Goal: Task Accomplishment & Management: Use online tool/utility

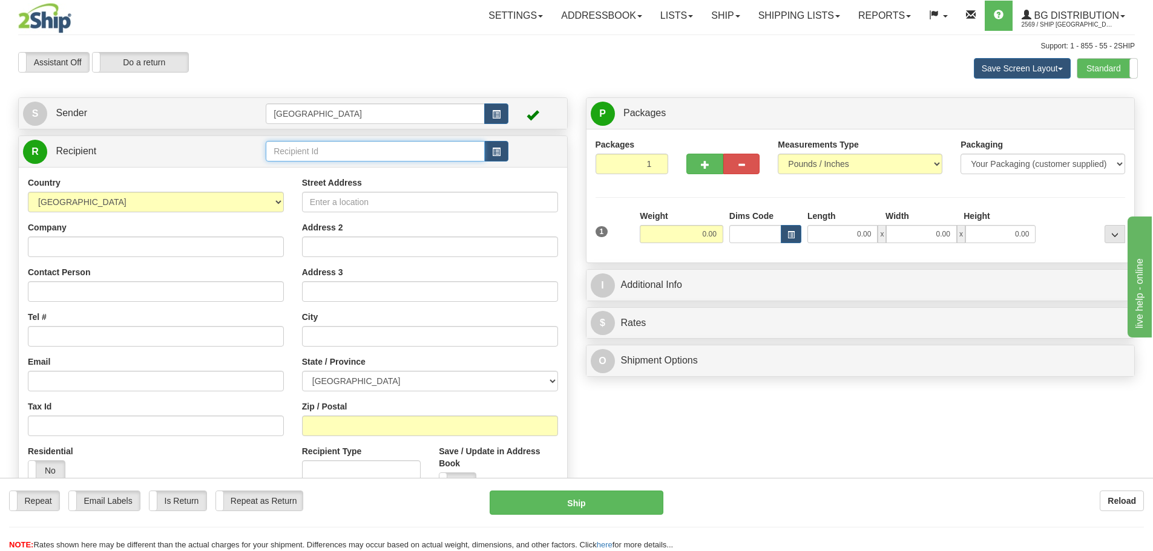
drag, startPoint x: 0, startPoint y: 0, endPoint x: 303, endPoint y: 148, distance: 337.1
click at [303, 148] on input "text" at bounding box center [375, 151] width 219 height 21
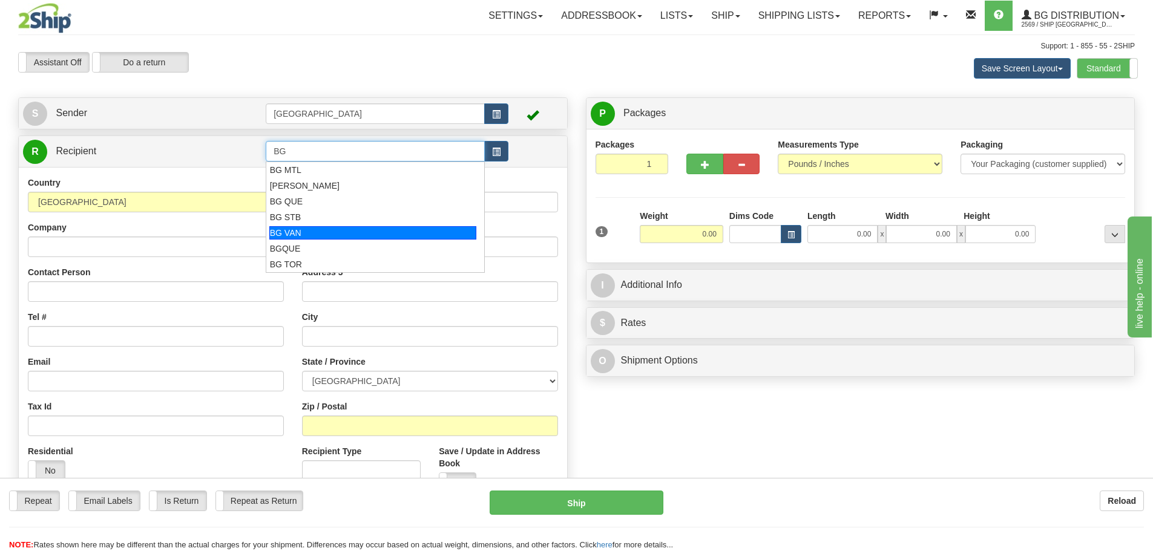
click at [295, 231] on div "BG VAN" at bounding box center [373, 232] width 208 height 13
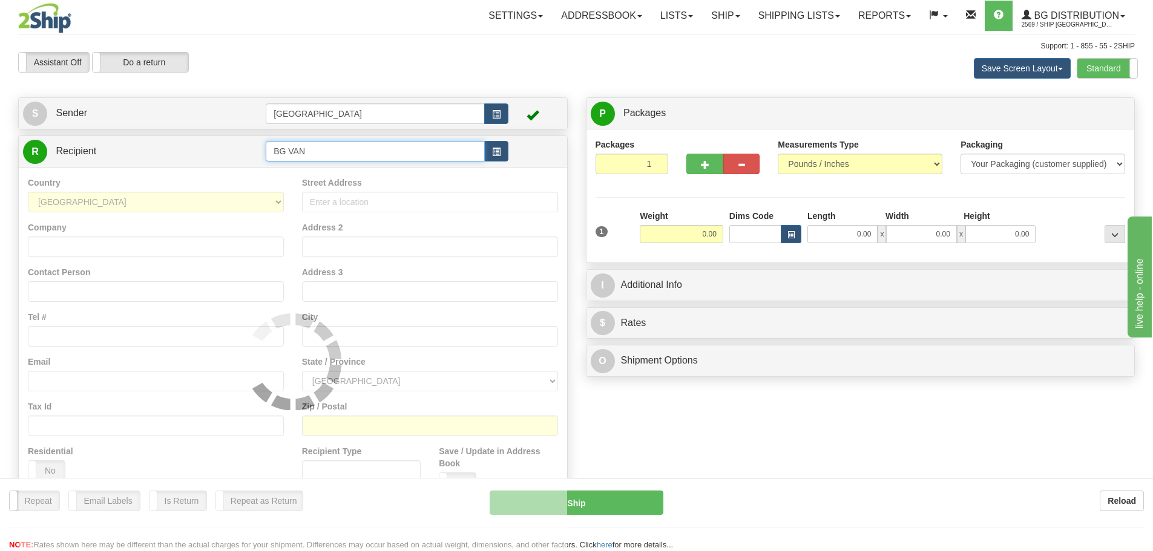
type input "BG VAN"
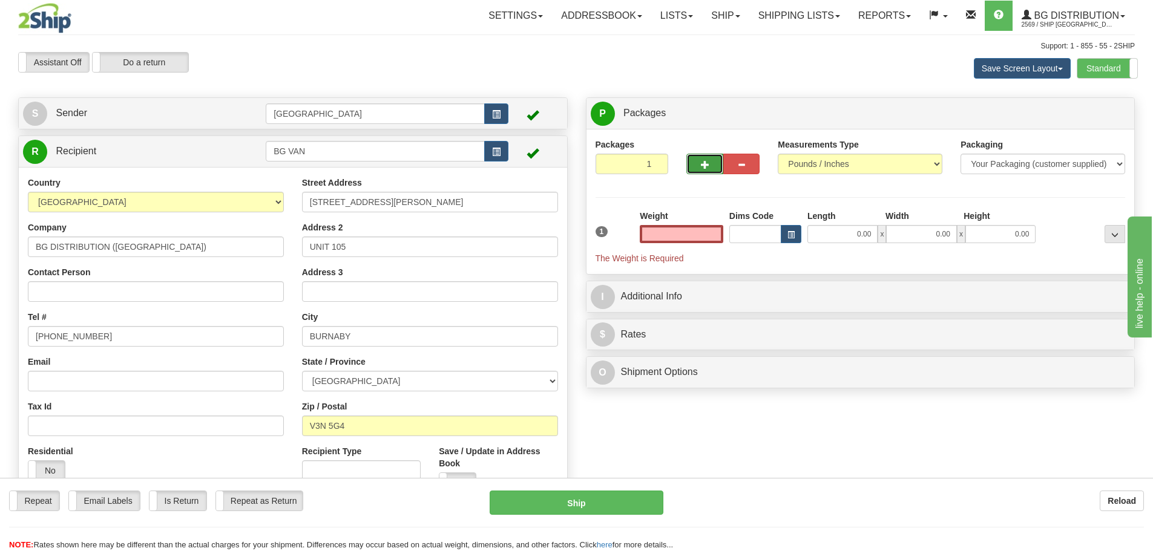
type input "0.00"
click at [701, 161] on span "button" at bounding box center [705, 165] width 8 height 8
type input "2"
click at [1108, 112] on span "Package Level" at bounding box center [1099, 114] width 48 height 8
radio input "true"
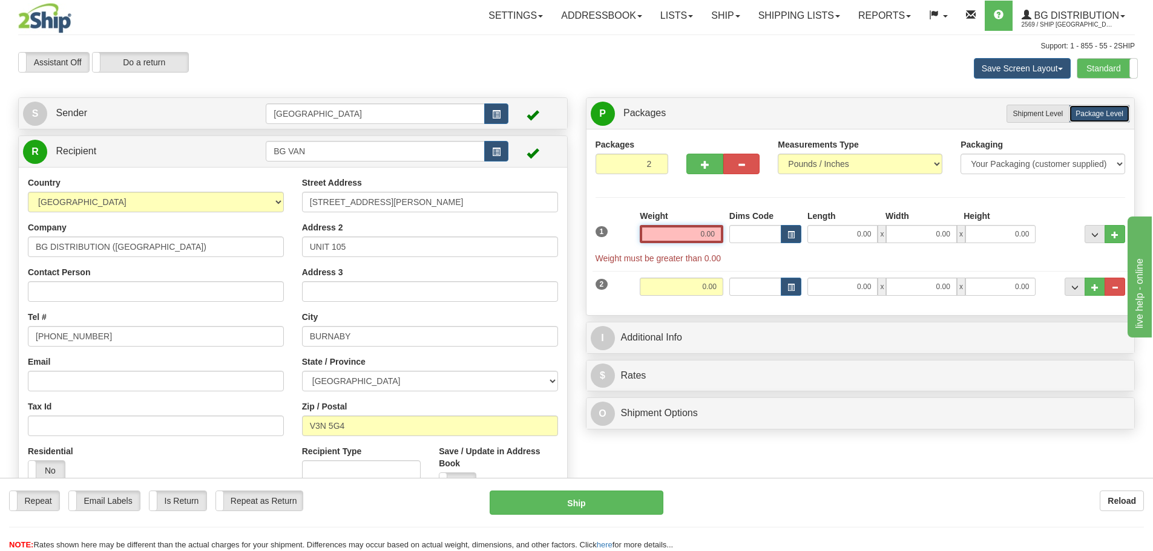
click at [716, 235] on input "0.00" at bounding box center [680, 234] width 83 height 18
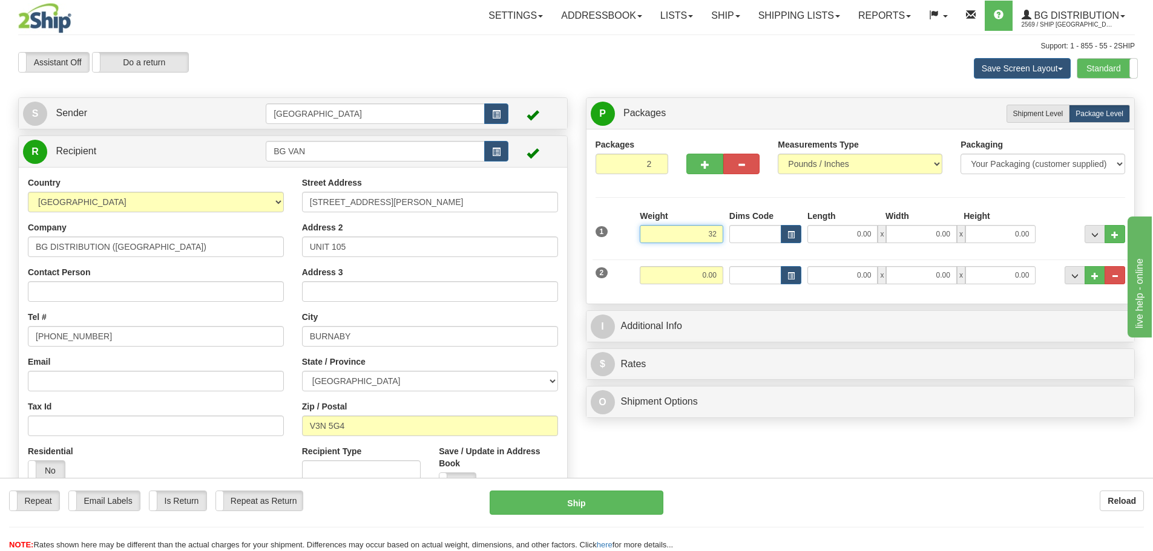
type input "32.00"
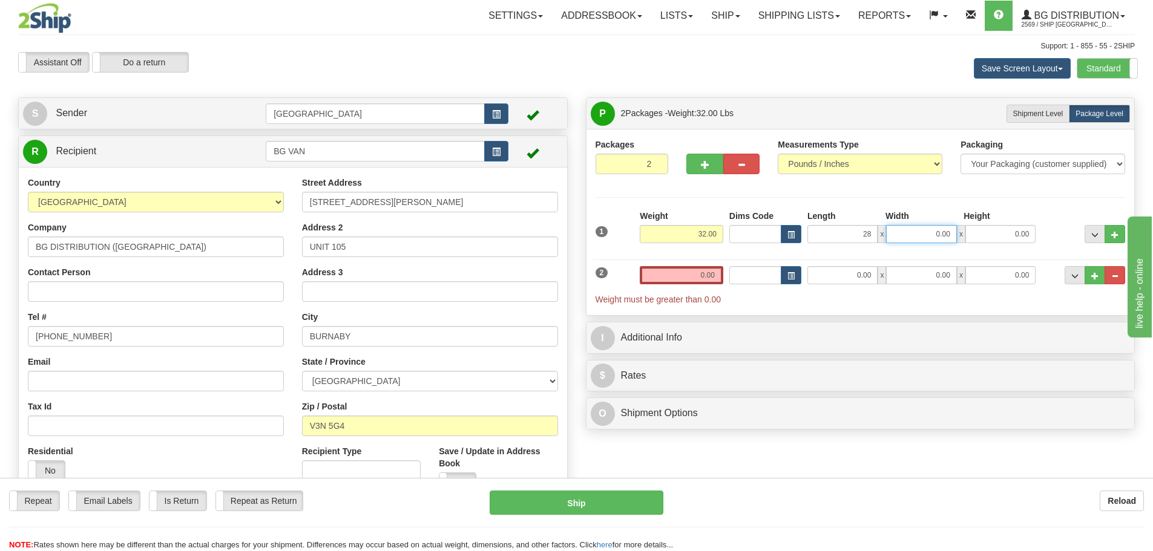
type input "28.00"
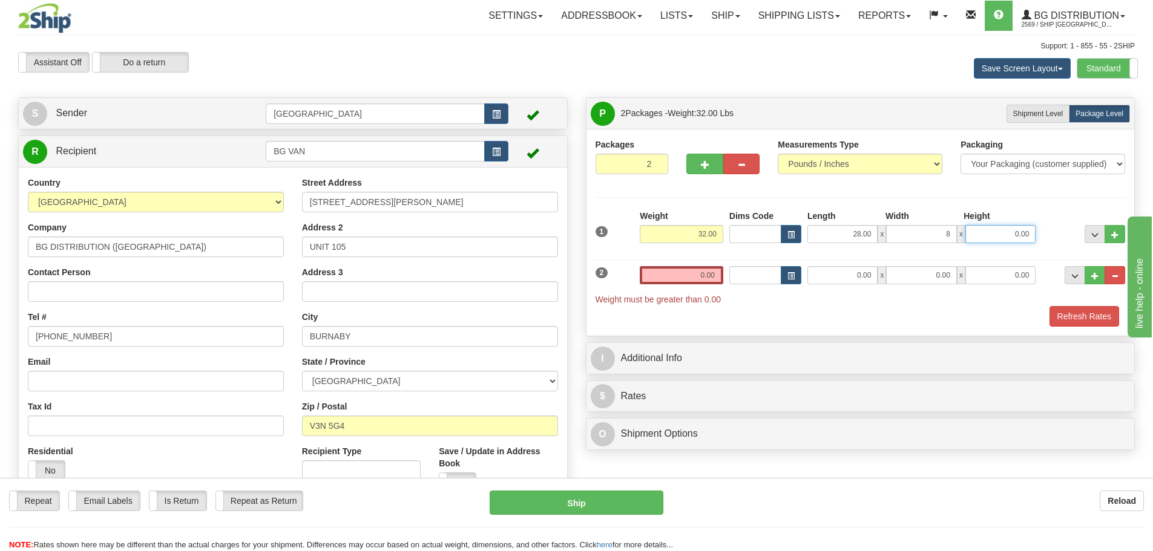
type input "8.00"
click at [715, 278] on input "0.00" at bounding box center [680, 275] width 83 height 18
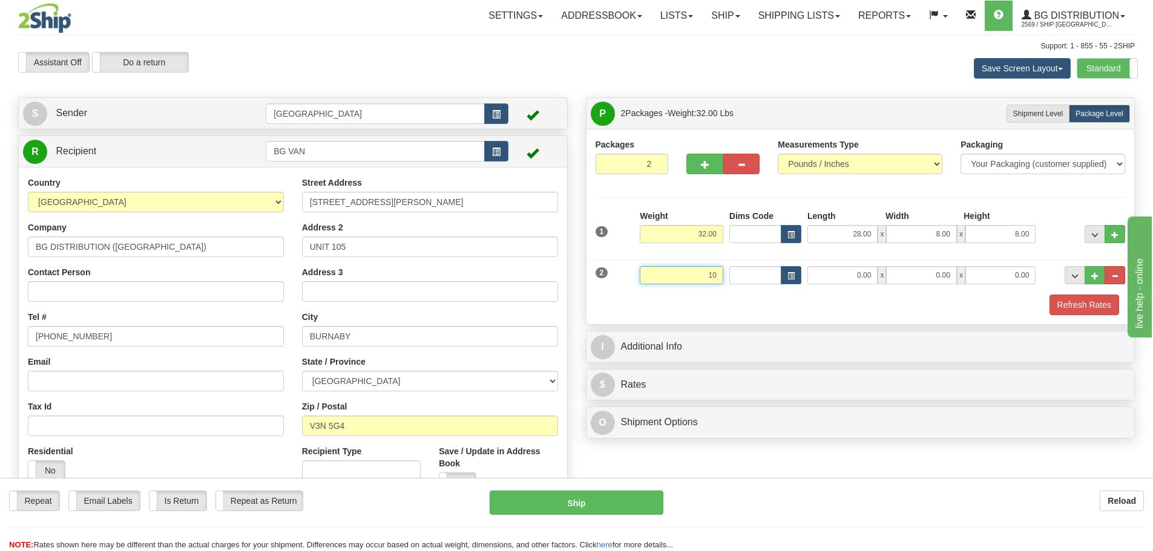
type input "10.00"
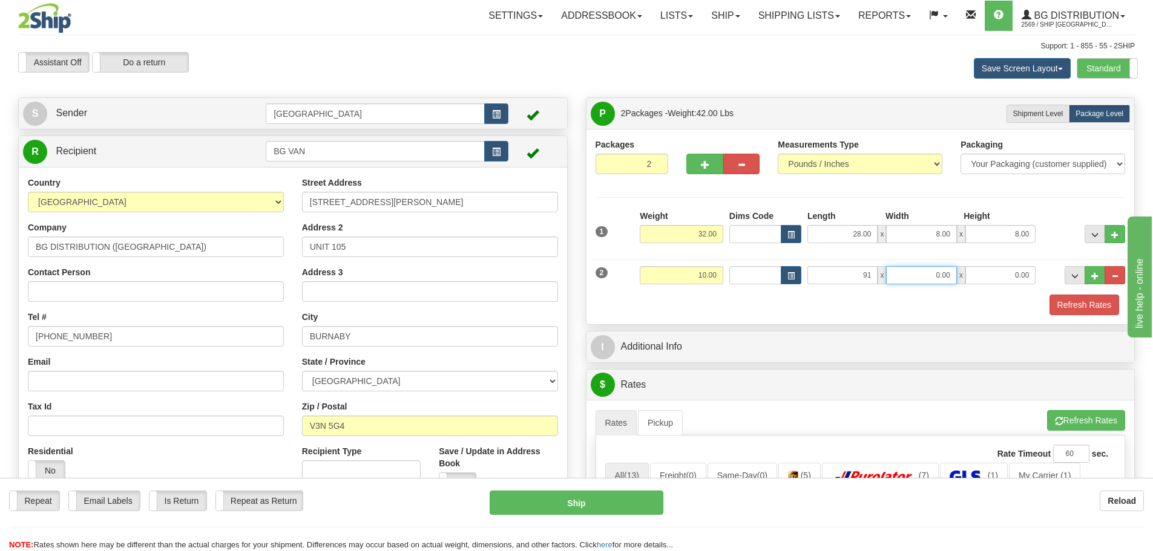
type input "91.00"
type input "4.00"
click at [1062, 306] on button "Refresh Rates" at bounding box center [1084, 305] width 70 height 21
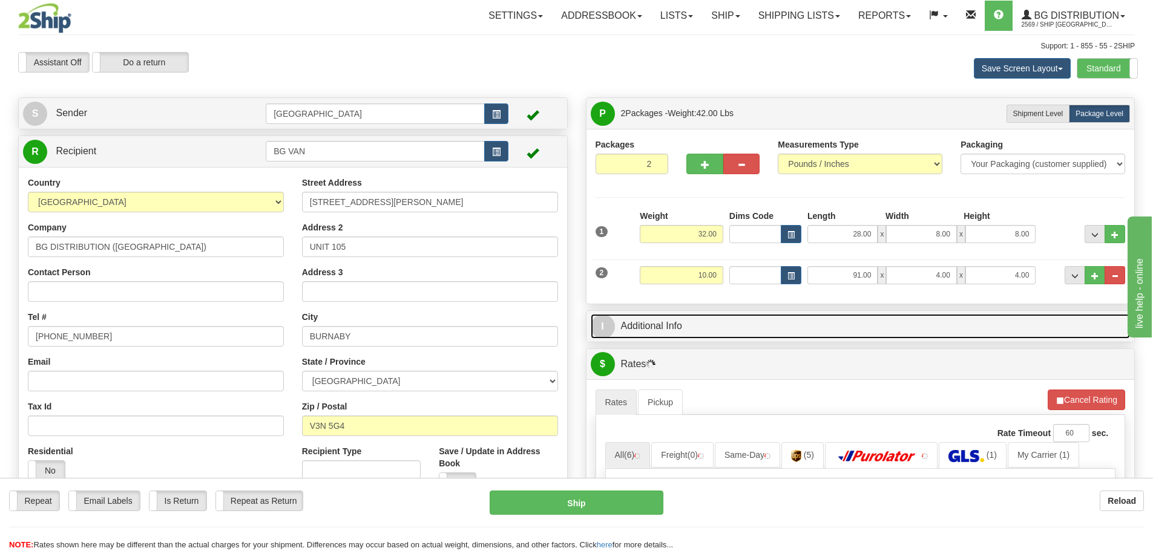
click at [776, 326] on link "I Additional Info" at bounding box center [860, 326] width 540 height 25
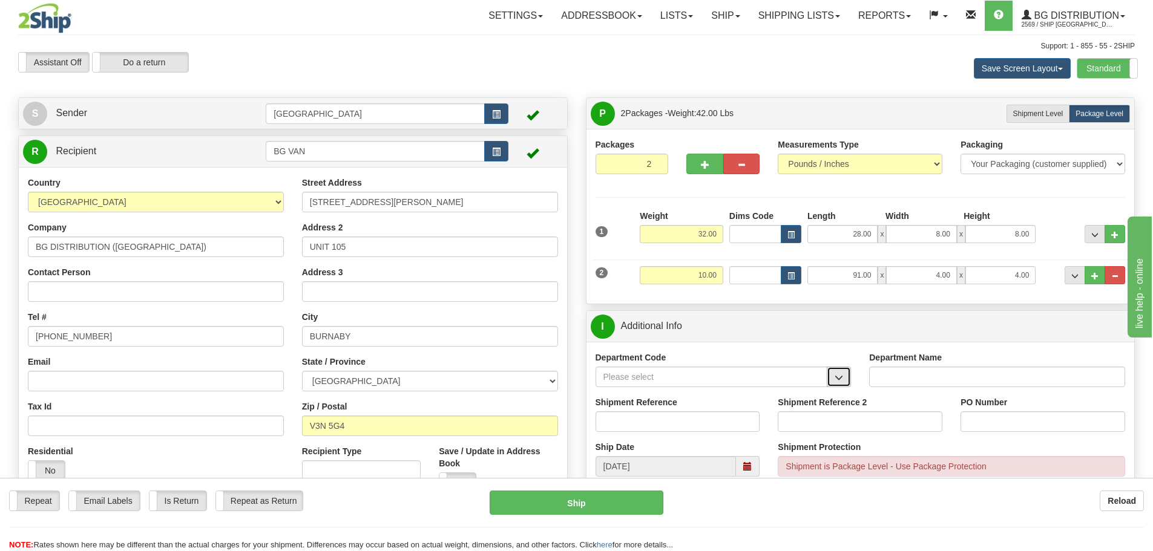
click at [839, 374] on span "button" at bounding box center [838, 378] width 8 height 8
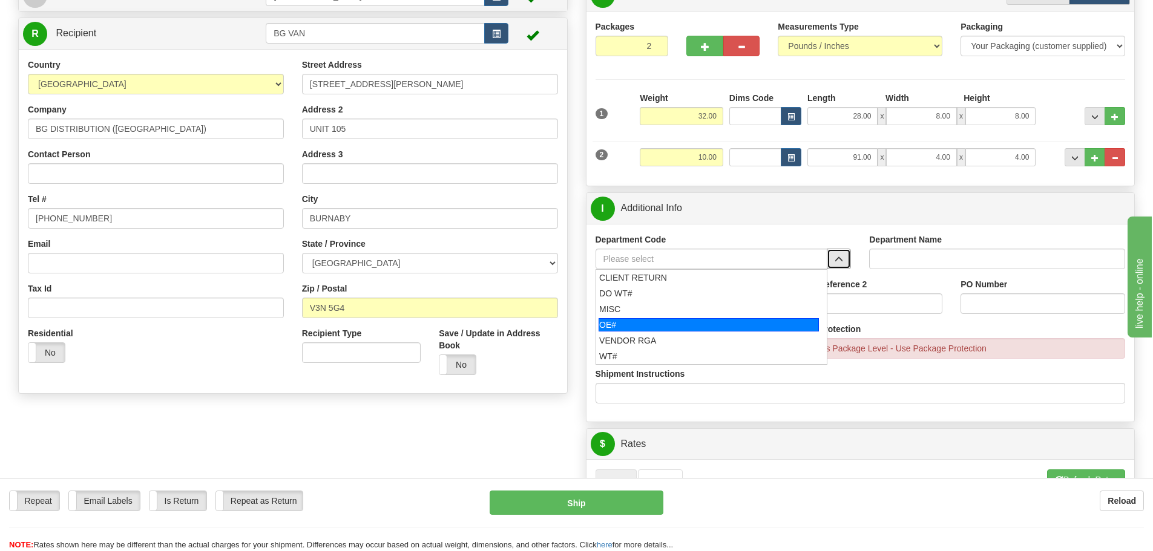
scroll to position [121, 0]
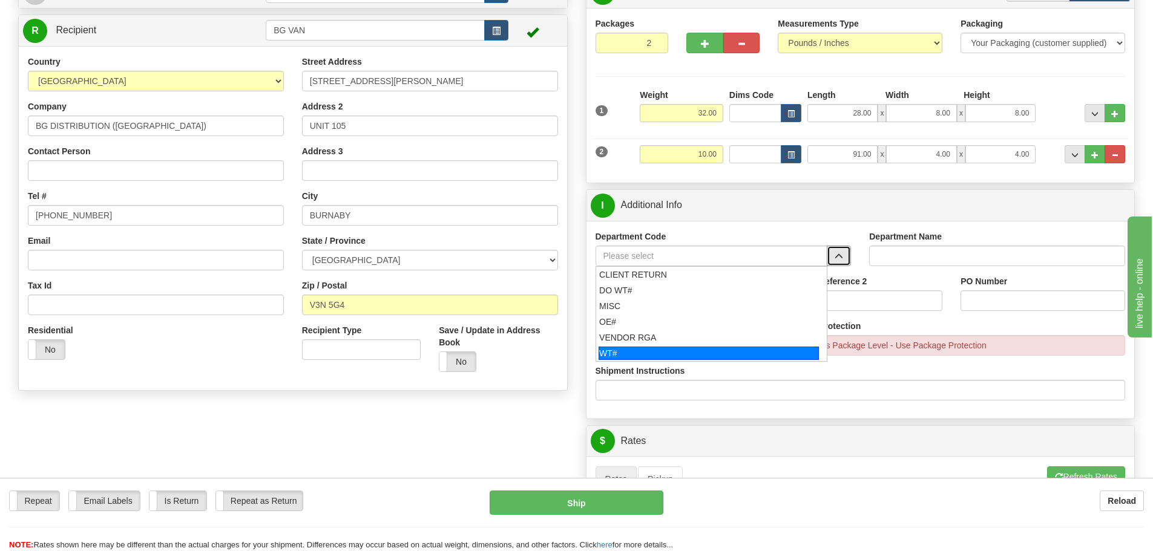
click at [663, 350] on div "WT#" at bounding box center [708, 353] width 220 height 13
type input "WT#"
type input "WAREHOUSE TRANSFERS"
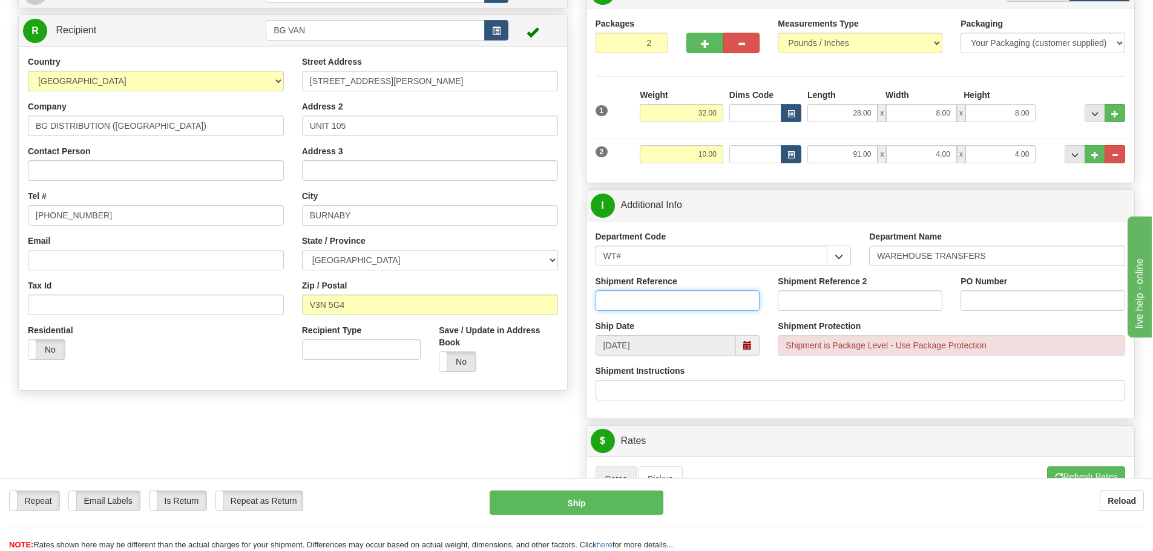
click at [704, 296] on input "Shipment Reference" at bounding box center [677, 300] width 165 height 21
type input "167523 167562 167617 167748 167751"
click at [996, 306] on input "PO Number" at bounding box center [1042, 300] width 165 height 21
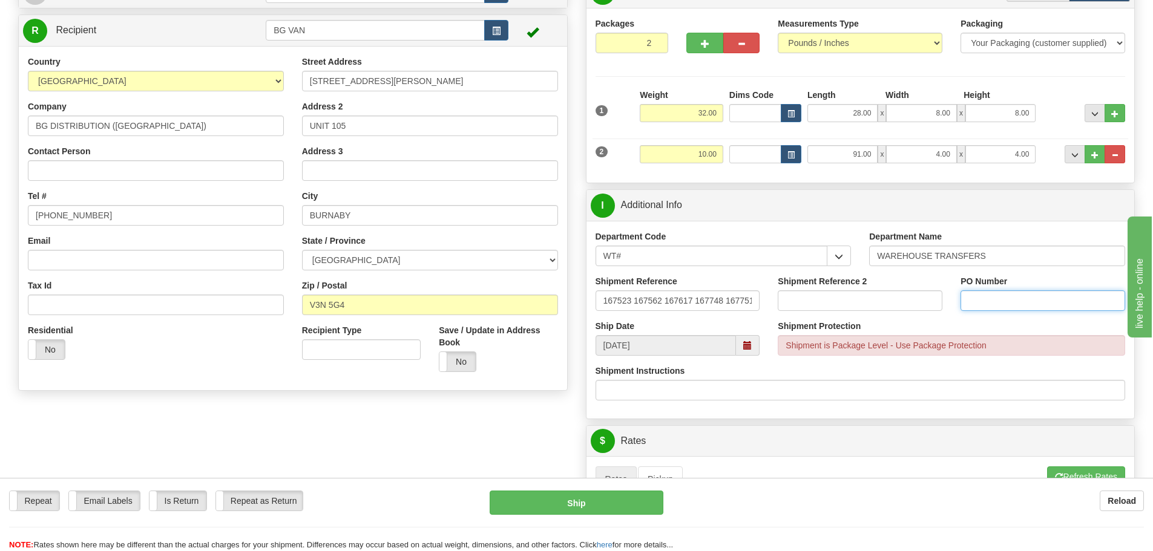
type input "N/A"
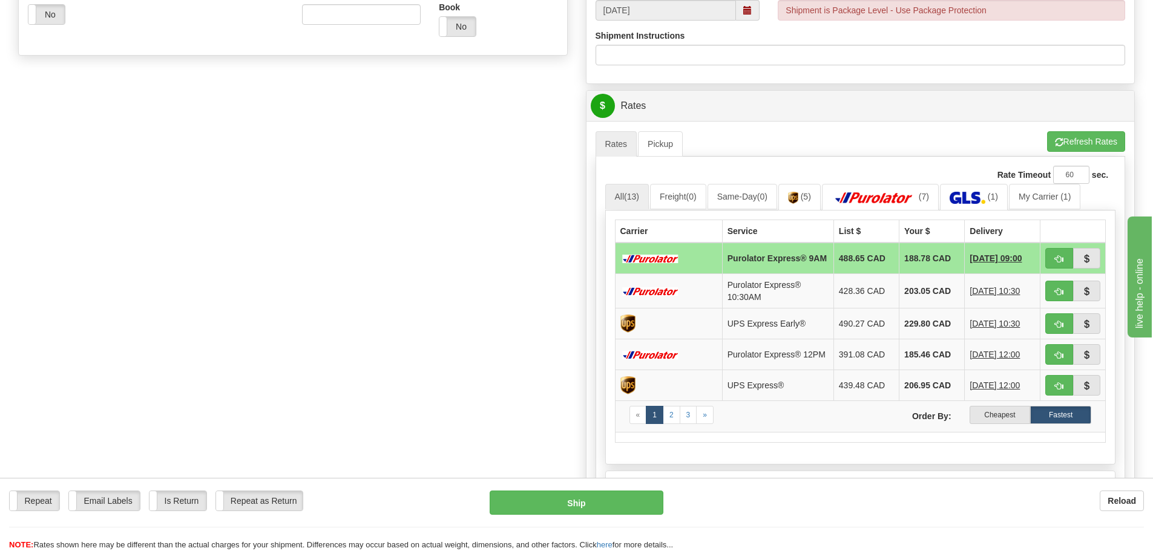
scroll to position [484, 0]
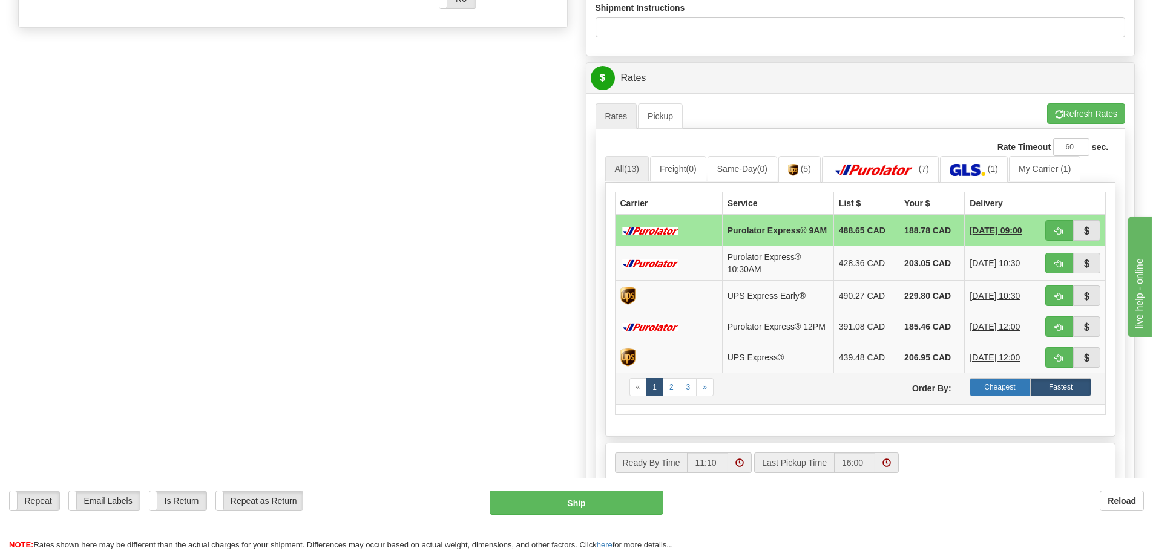
click at [984, 392] on label "Cheapest" at bounding box center [999, 387] width 61 height 18
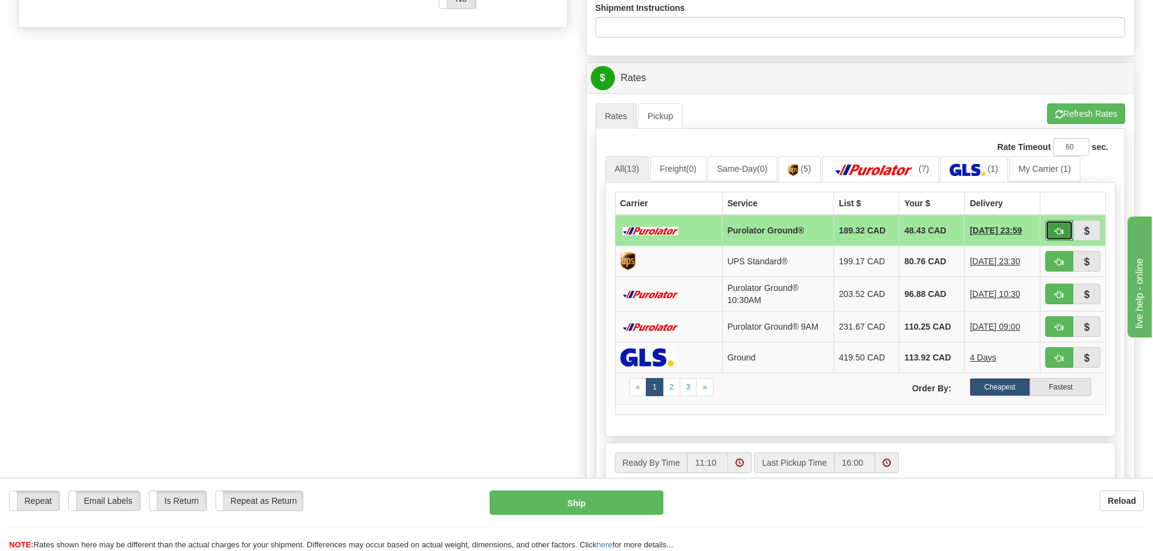
click at [1054, 227] on button "button" at bounding box center [1059, 230] width 28 height 21
type input "260"
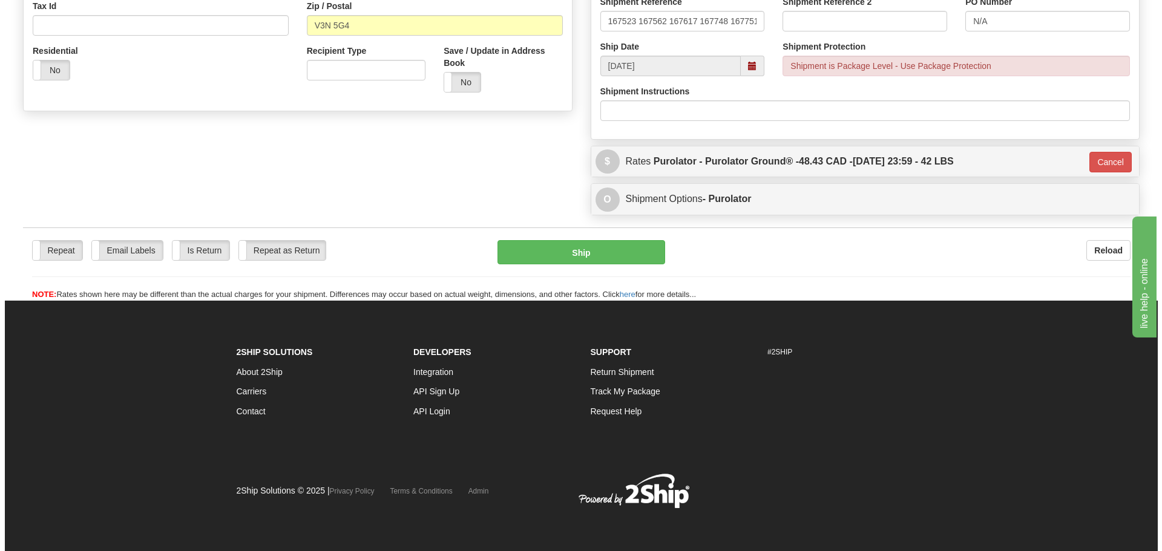
scroll to position [401, 0]
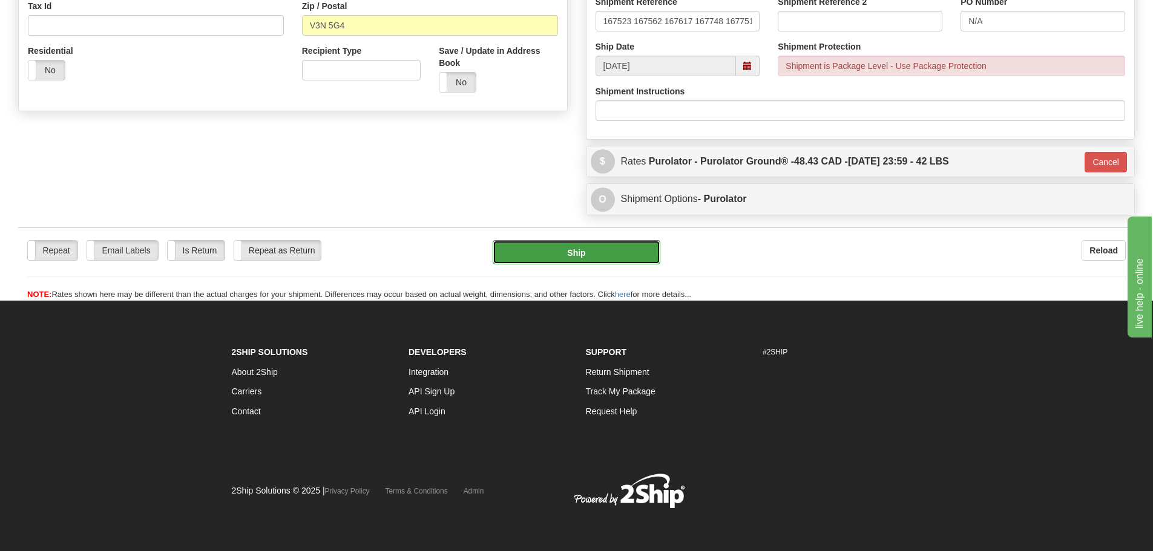
click at [620, 252] on button "Ship" at bounding box center [576, 252] width 168 height 24
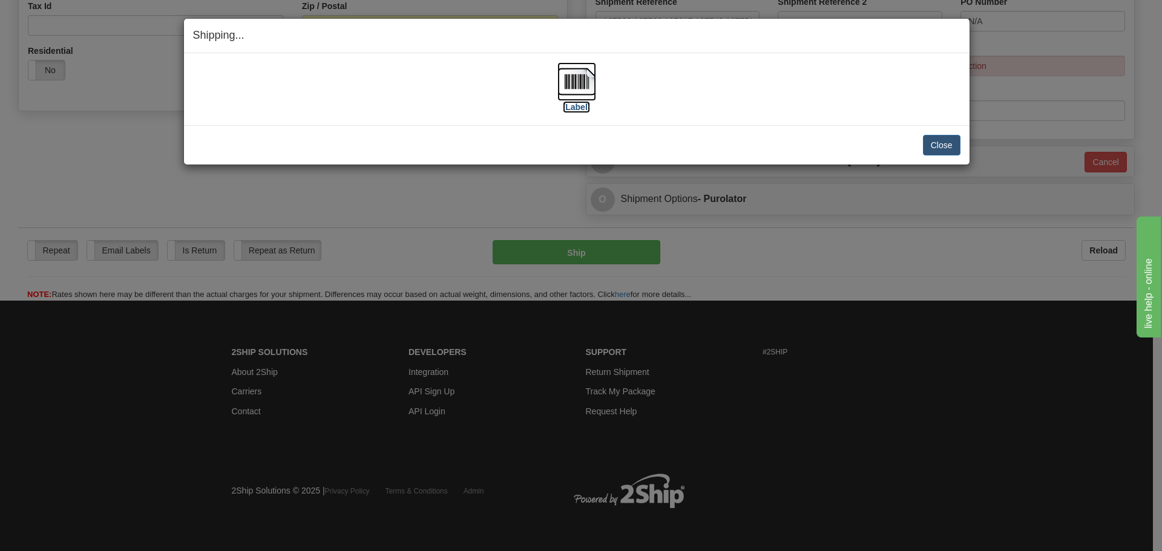
click at [575, 106] on label "[Label]" at bounding box center [577, 107] width 28 height 12
click at [934, 143] on button "Close" at bounding box center [942, 145] width 38 height 21
